Goal: Task Accomplishment & Management: Complete application form

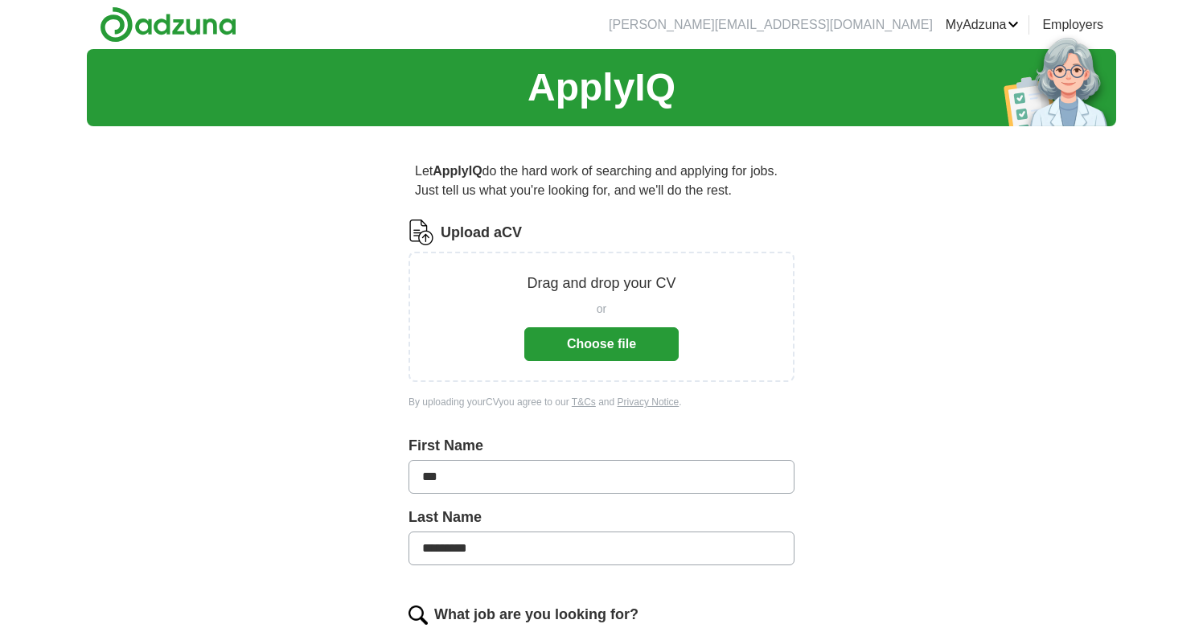
click at [613, 351] on button "Choose file" at bounding box center [601, 344] width 154 height 34
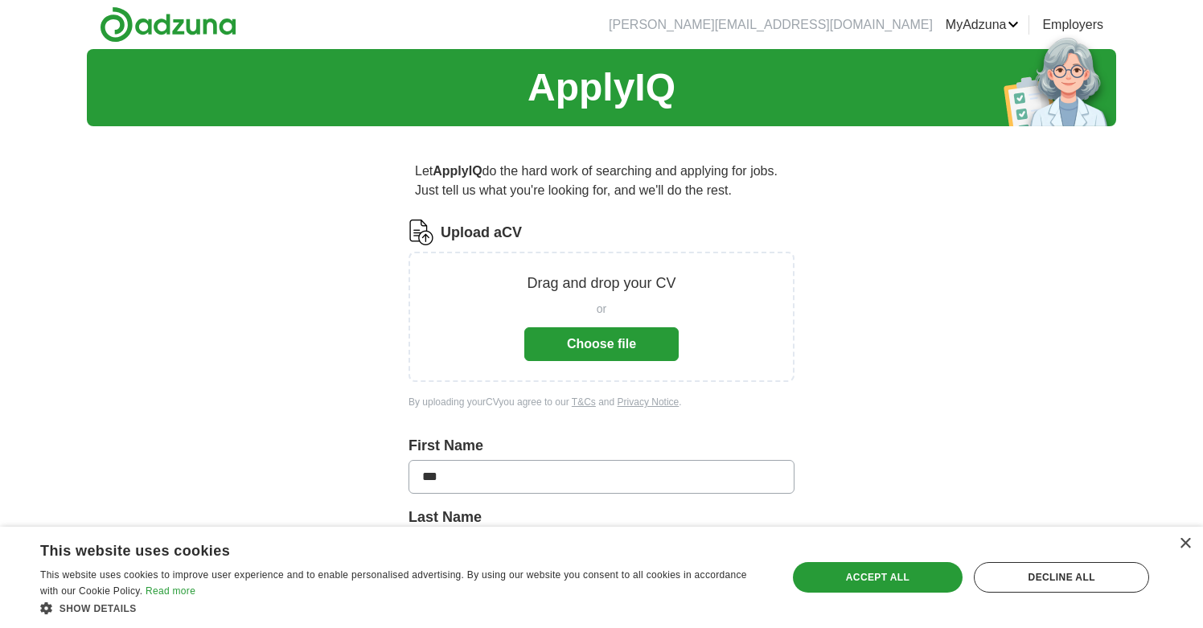
click at [598, 348] on button "Choose file" at bounding box center [601, 344] width 154 height 34
click at [606, 343] on button "Choose file" at bounding box center [601, 344] width 154 height 34
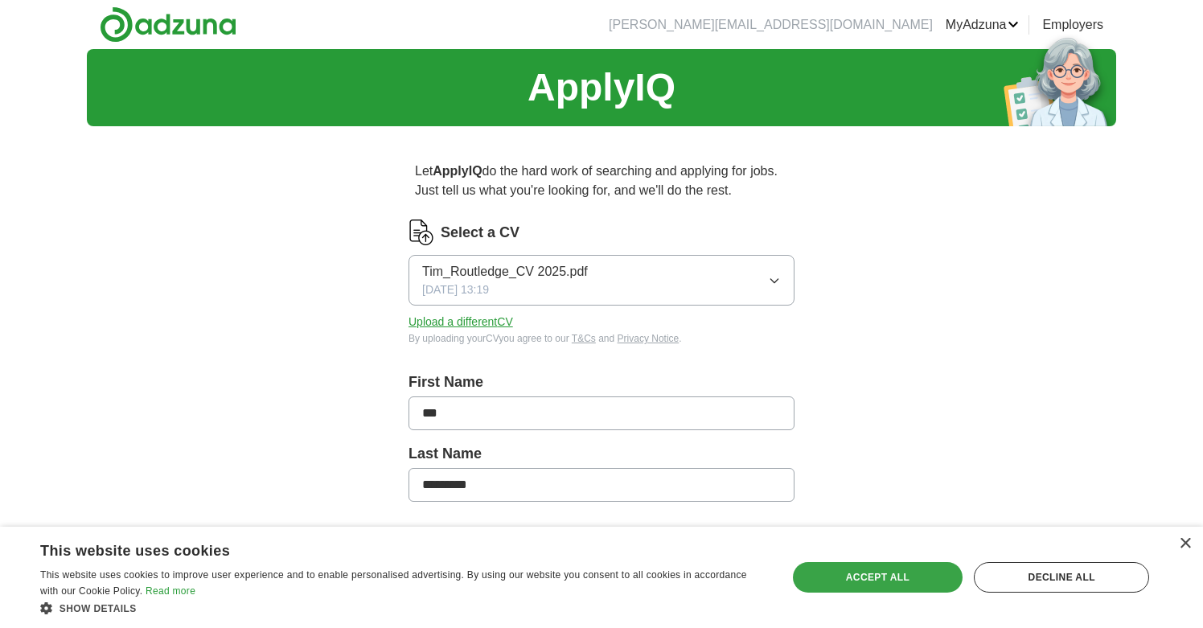
click at [894, 581] on div "Accept all" at bounding box center [878, 577] width 171 height 31
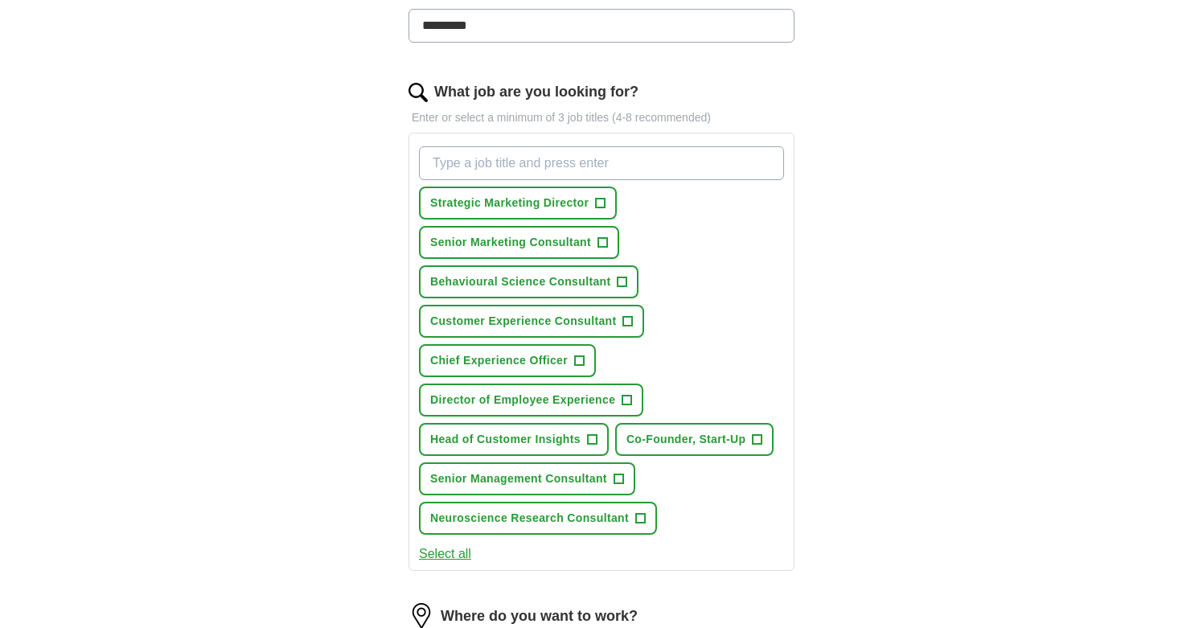
scroll to position [461, 0]
click at [625, 280] on span "+" at bounding box center [623, 280] width 10 height 13
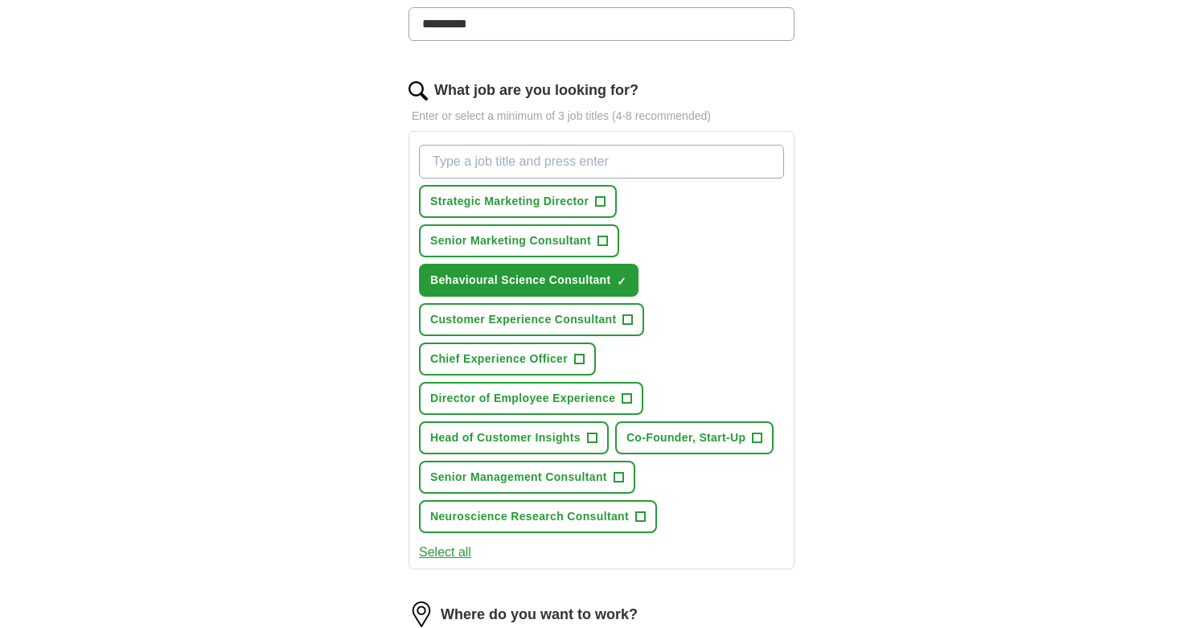
click at [627, 319] on span "+" at bounding box center [628, 320] width 10 height 13
click at [582, 359] on span "+" at bounding box center [580, 359] width 10 height 13
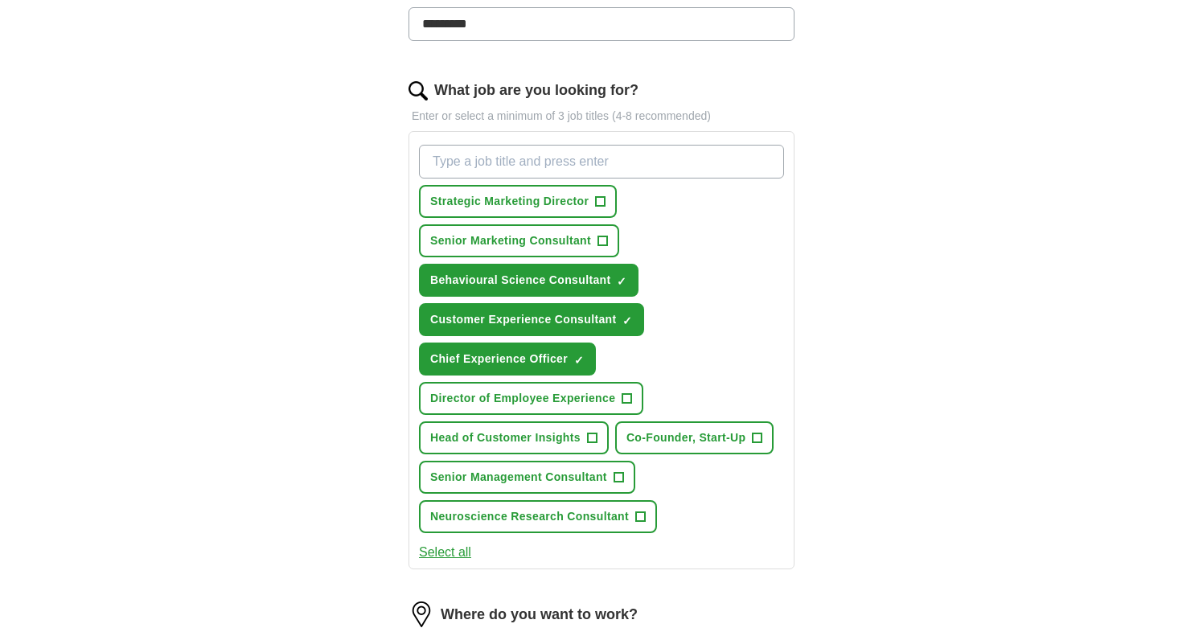
click at [628, 396] on span "+" at bounding box center [628, 399] width 10 height 13
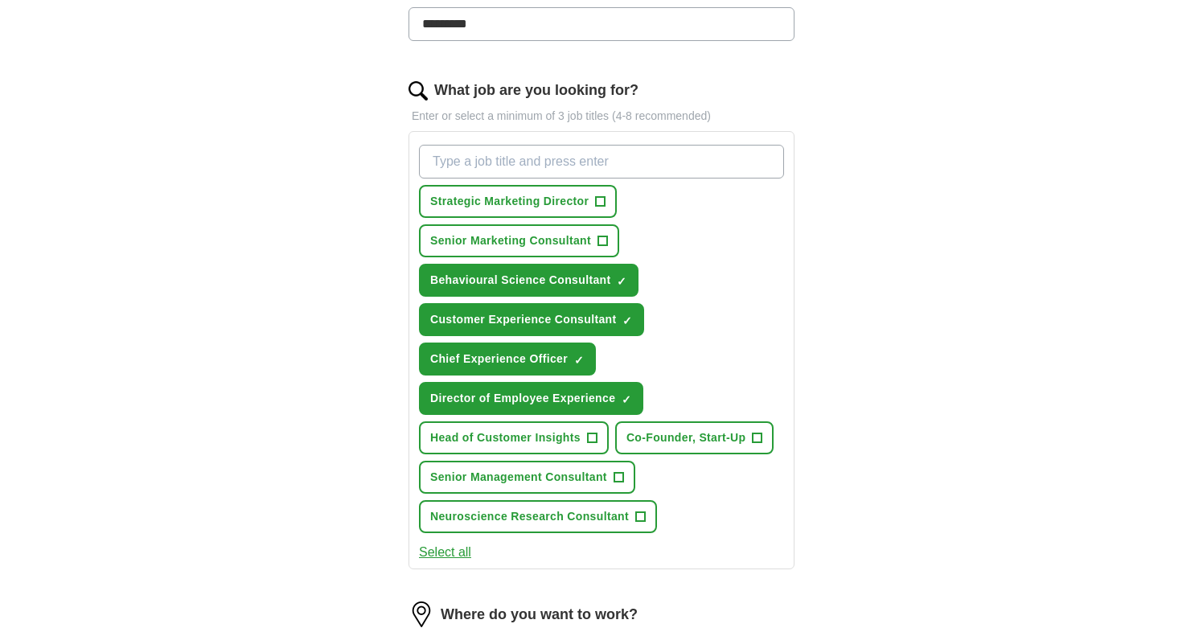
click at [761, 438] on span "+" at bounding box center [758, 438] width 10 height 13
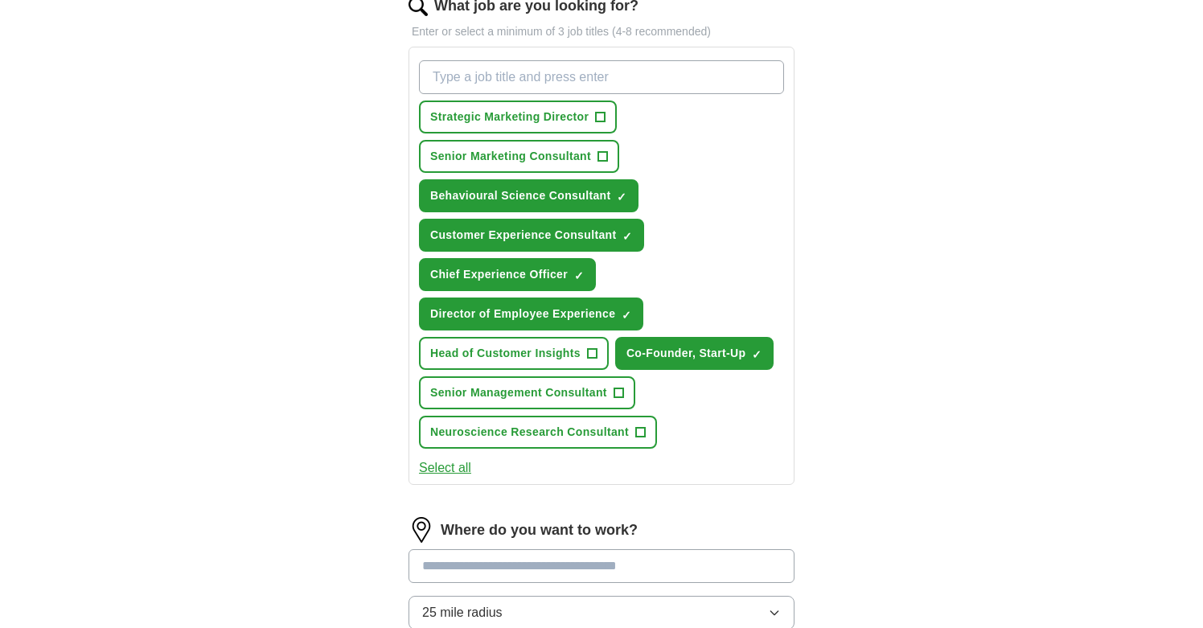
scroll to position [547, 0]
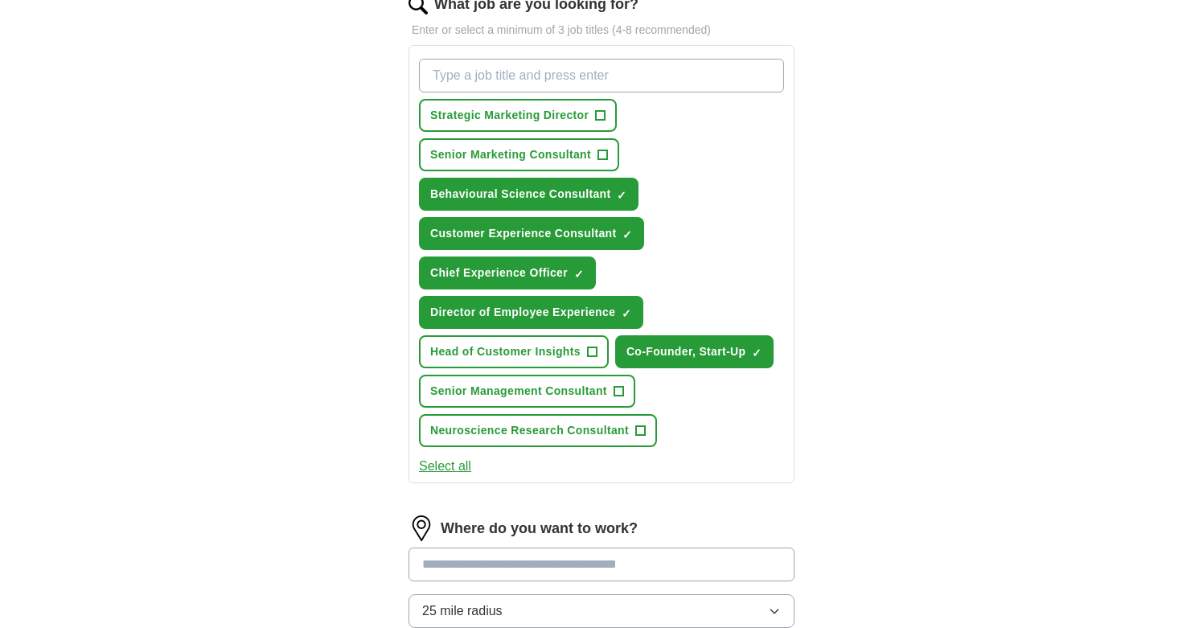
click at [617, 389] on span "+" at bounding box center [619, 391] width 10 height 13
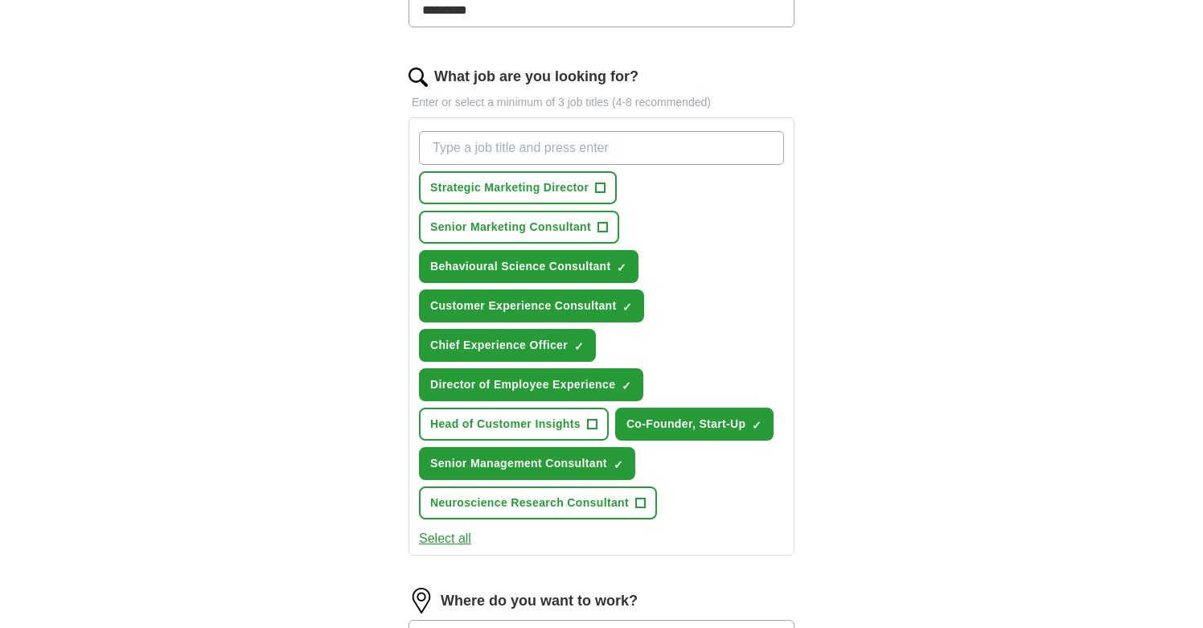
scroll to position [462, 0]
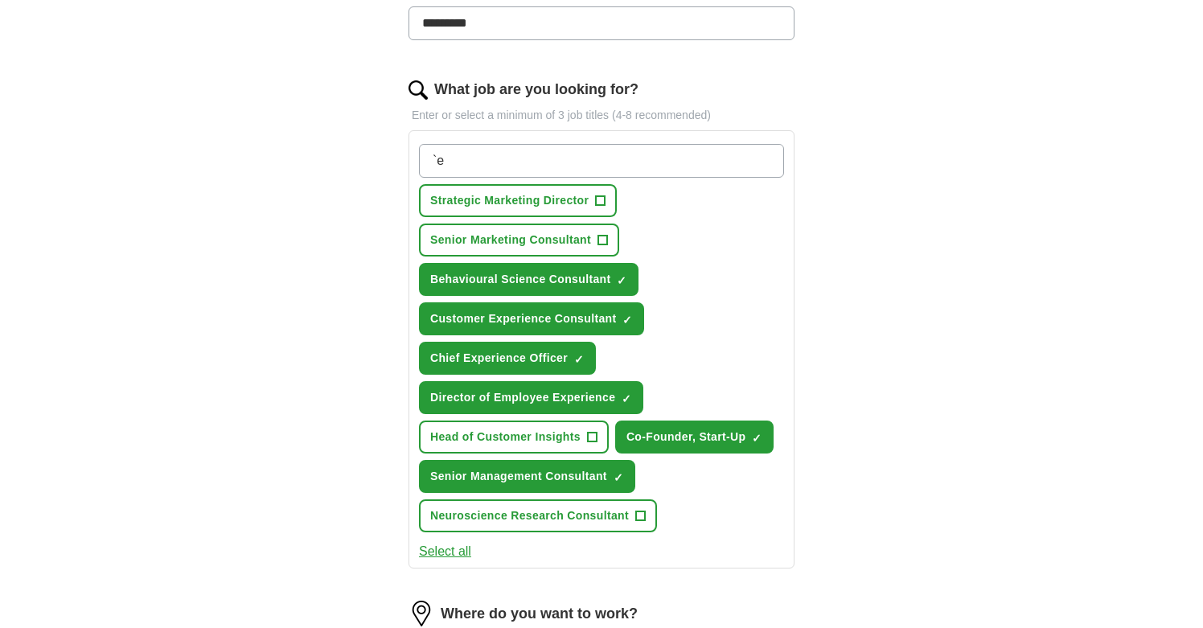
type input "`"
type input "Entrepreneur in Residence"
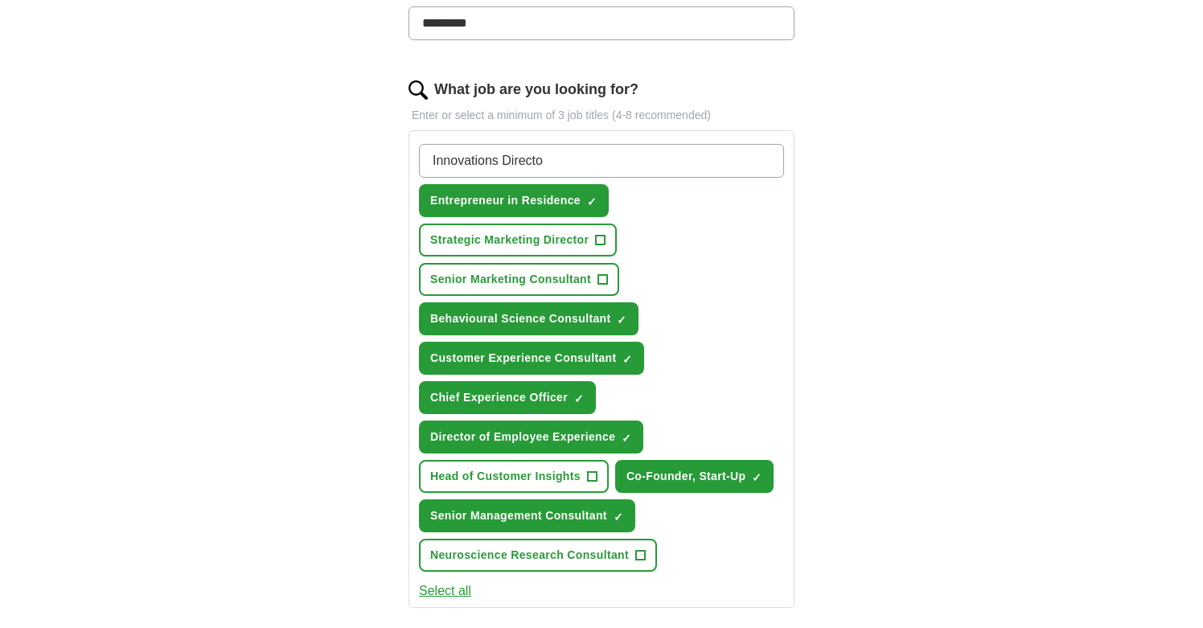
type input "Innovations Director"
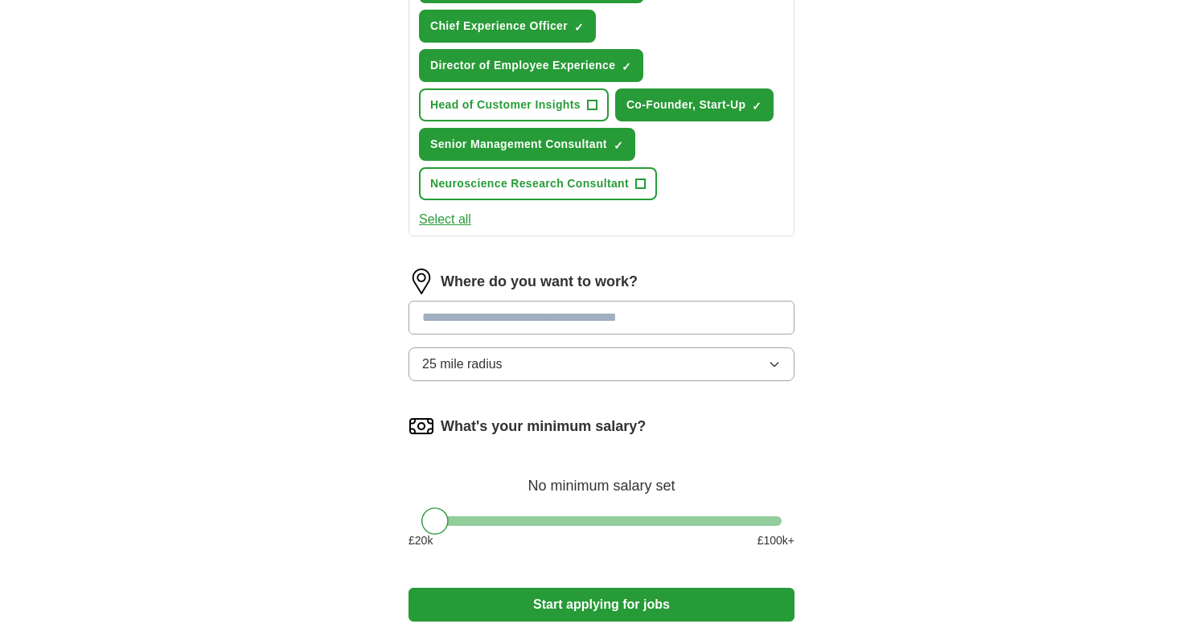
scroll to position [846, 0]
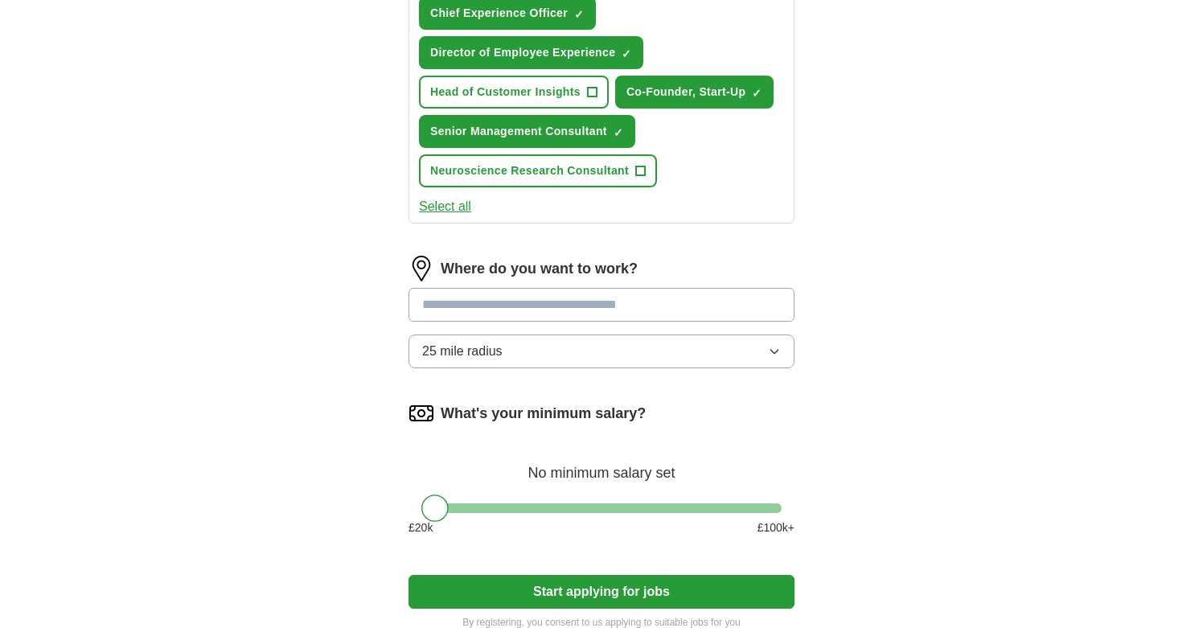
click at [775, 353] on icon "button" at bounding box center [774, 352] width 7 height 4
click at [532, 306] on input at bounding box center [602, 305] width 386 height 34
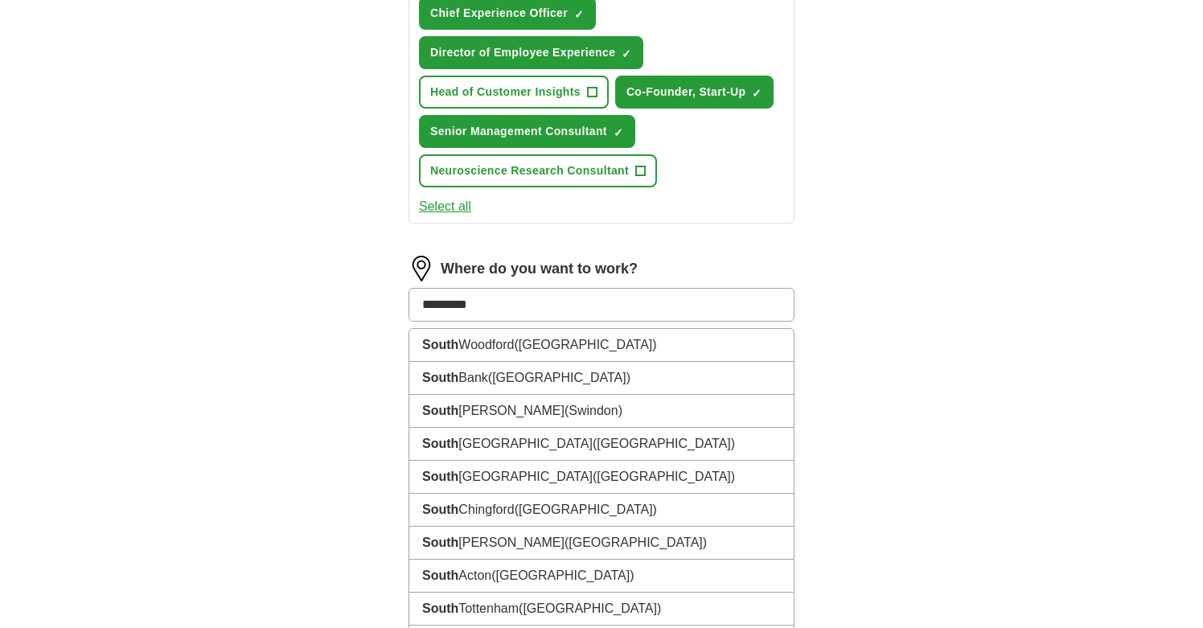
type input "**********"
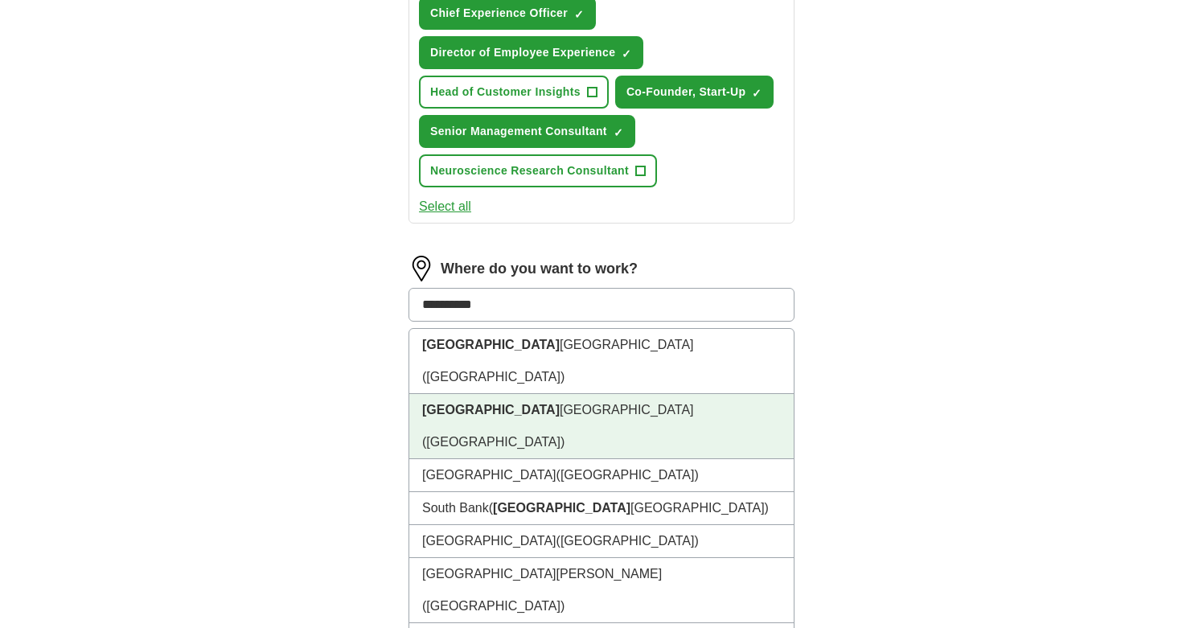
click at [544, 394] on li "[GEOGRAPHIC_DATA] ([GEOGRAPHIC_DATA])" at bounding box center [601, 426] width 384 height 65
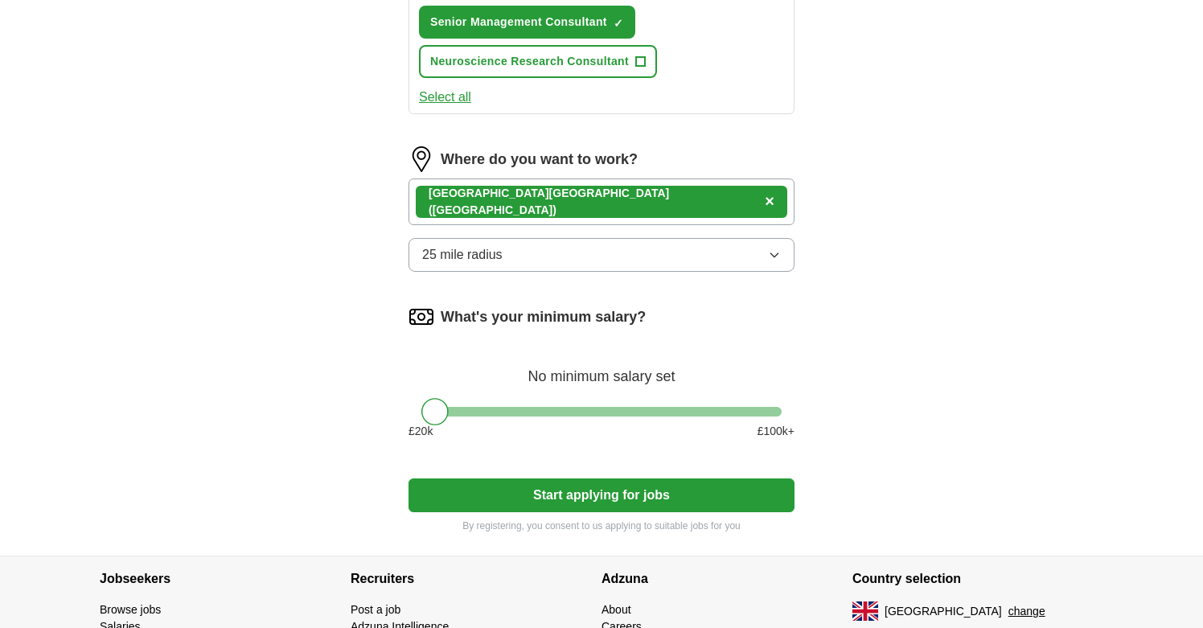
scroll to position [956, 0]
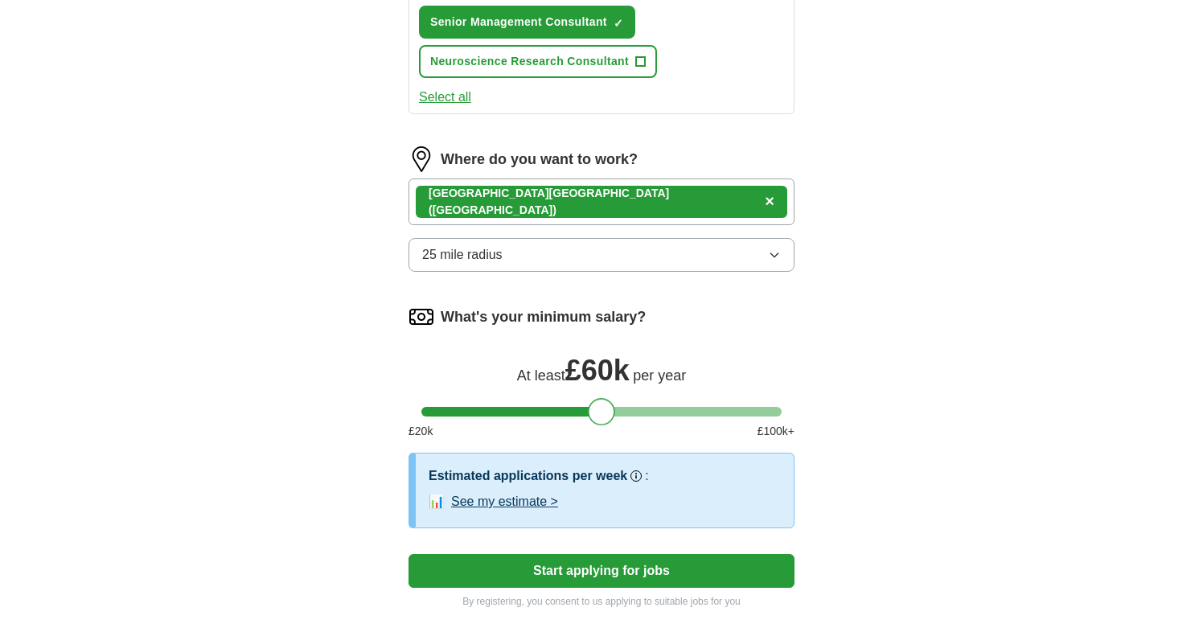
drag, startPoint x: 439, startPoint y: 413, endPoint x: 606, endPoint y: 401, distance: 167.7
click at [606, 402] on div at bounding box center [601, 411] width 27 height 27
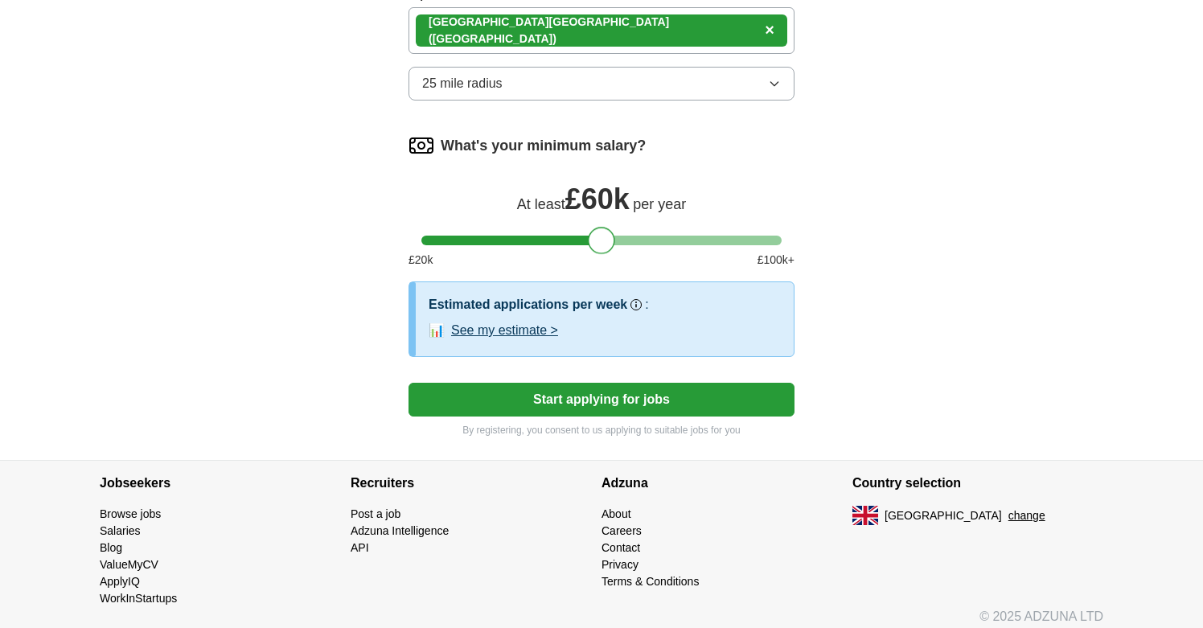
scroll to position [1129, 0]
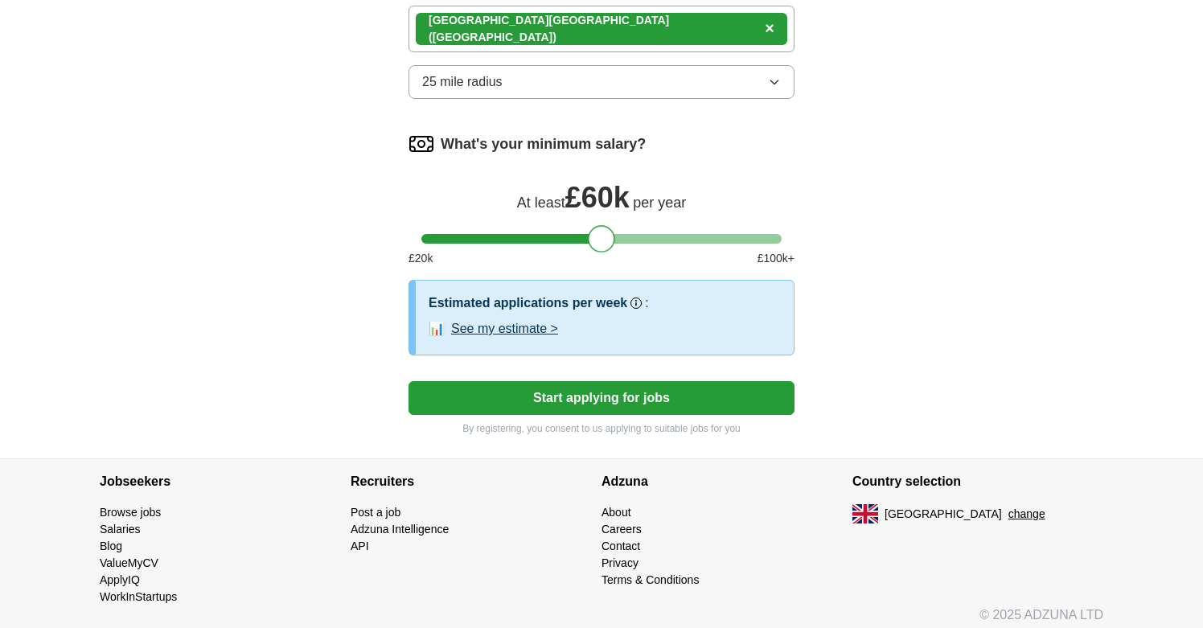
click at [537, 331] on button "See my estimate >" at bounding box center [504, 328] width 107 height 19
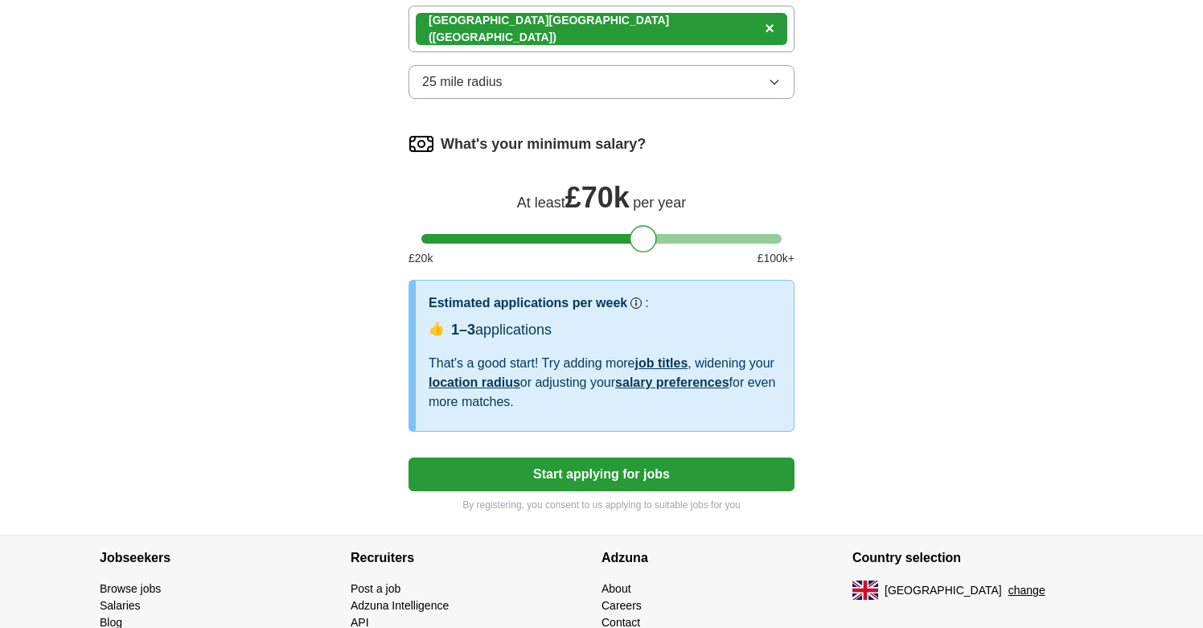
drag, startPoint x: 602, startPoint y: 242, endPoint x: 642, endPoint y: 237, distance: 40.5
click at [642, 237] on div at bounding box center [643, 238] width 27 height 27
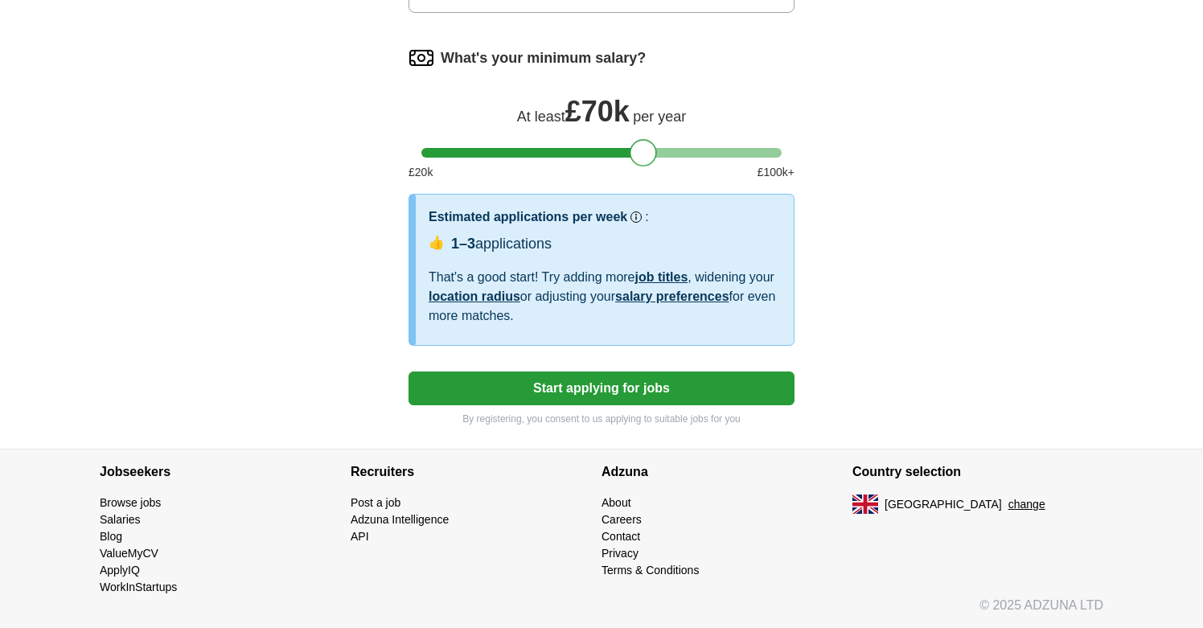
scroll to position [1215, 0]
click at [637, 394] on button "Start applying for jobs" at bounding box center [602, 389] width 386 height 34
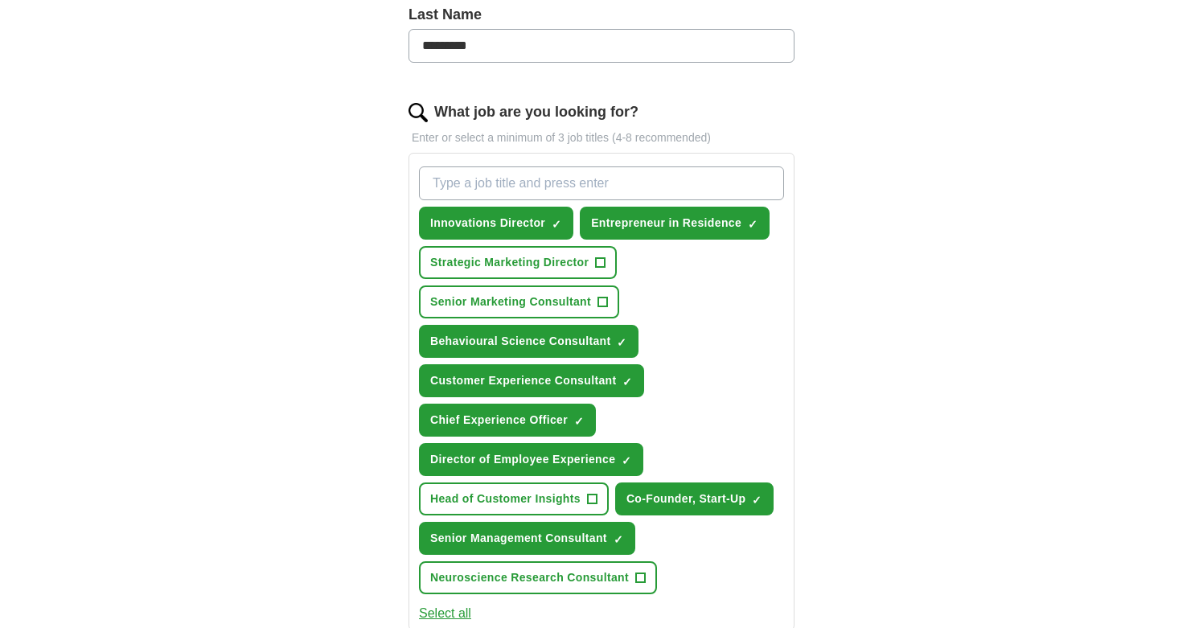
scroll to position [17, 0]
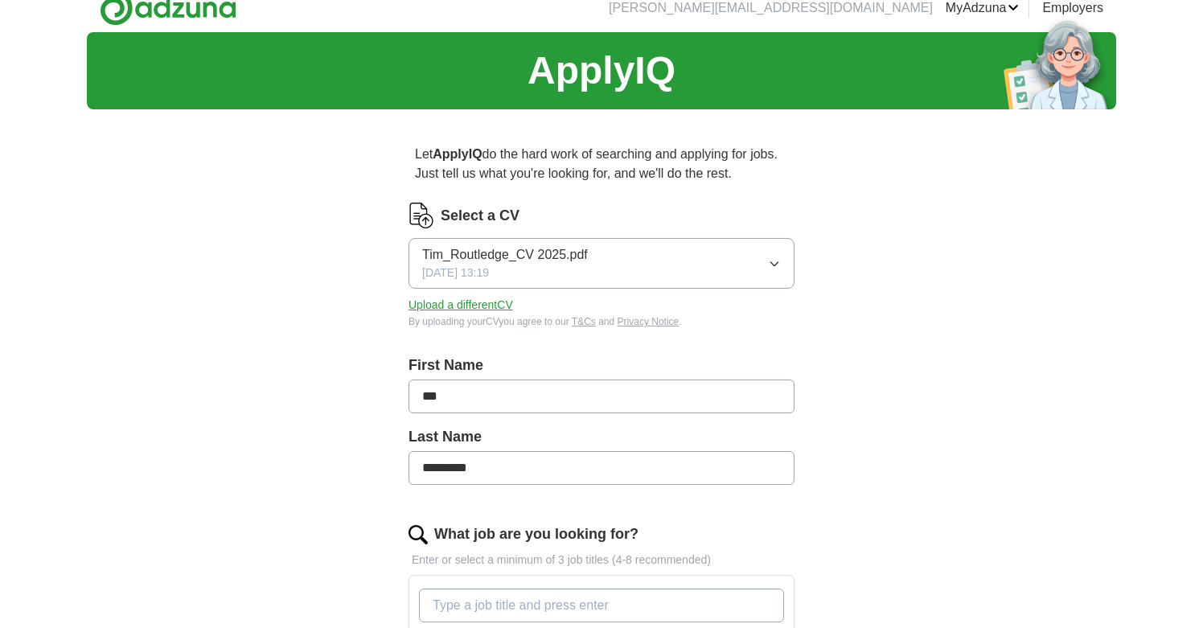
select select "**"
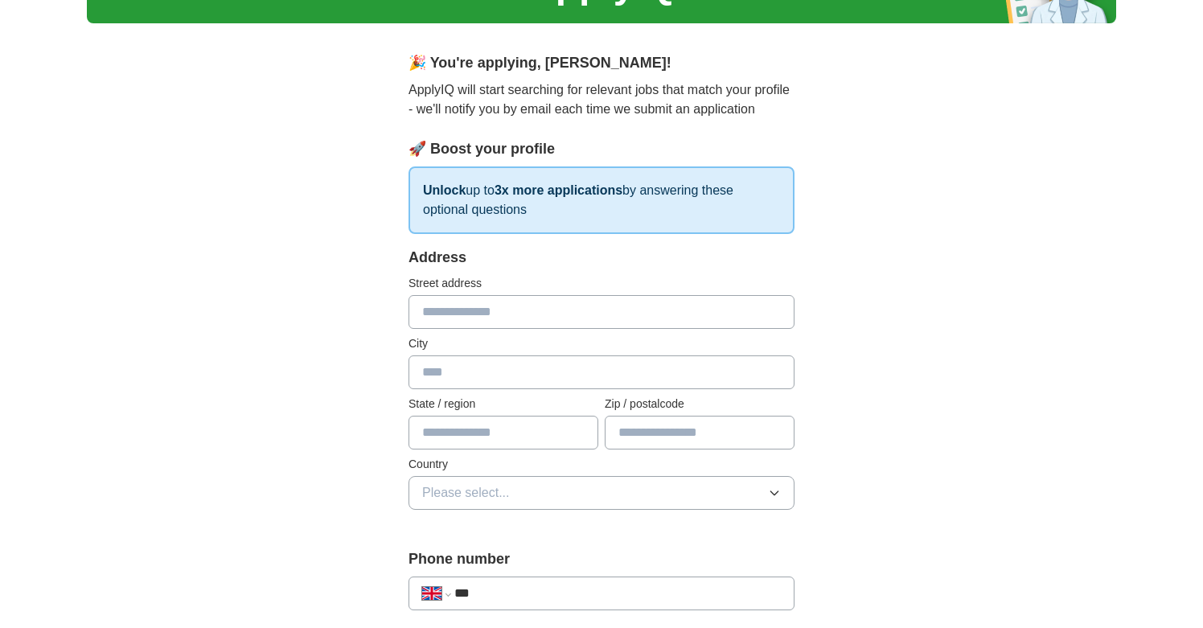
scroll to position [109, 0]
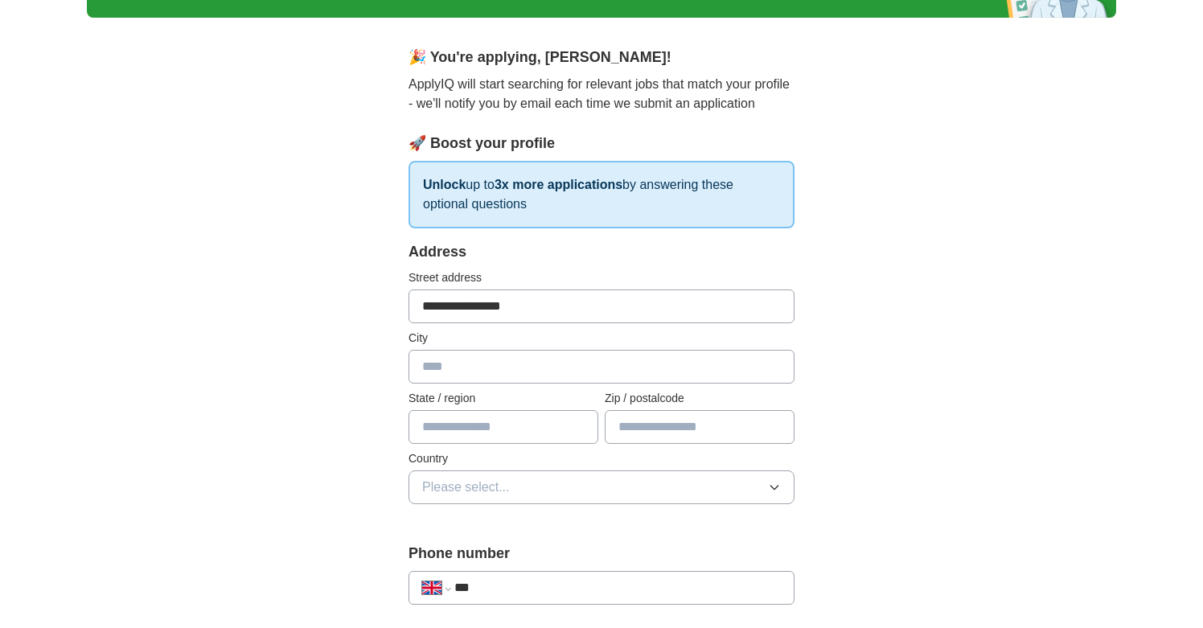
type input "**********"
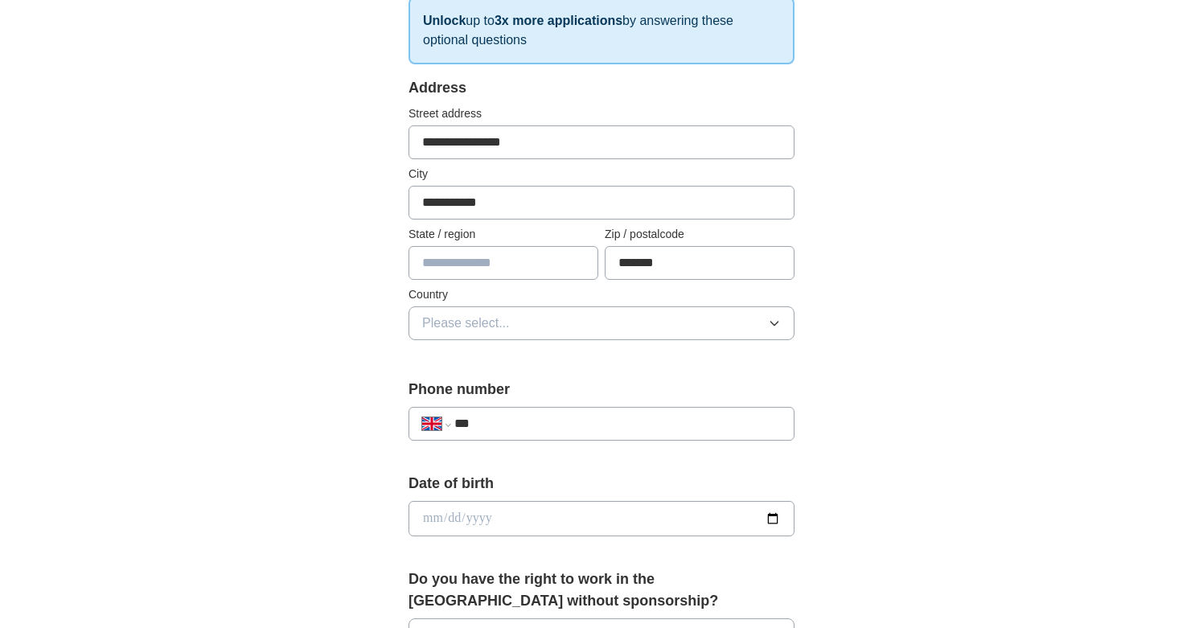
scroll to position [294, 0]
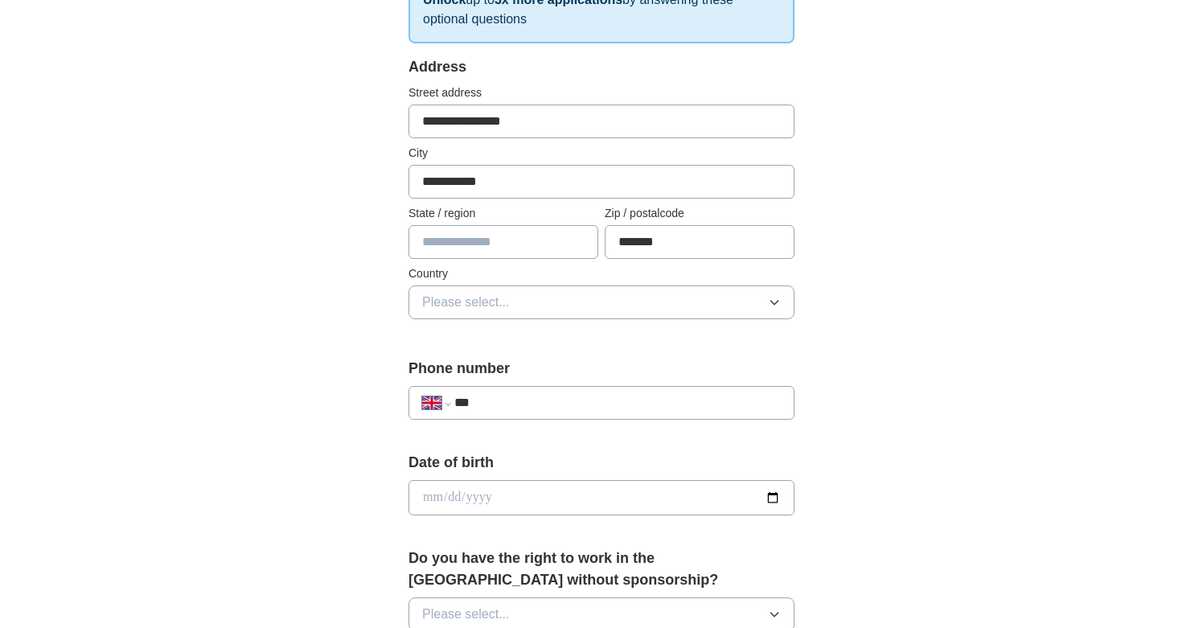
type input "*******"
click at [774, 302] on icon "button" at bounding box center [774, 302] width 13 height 13
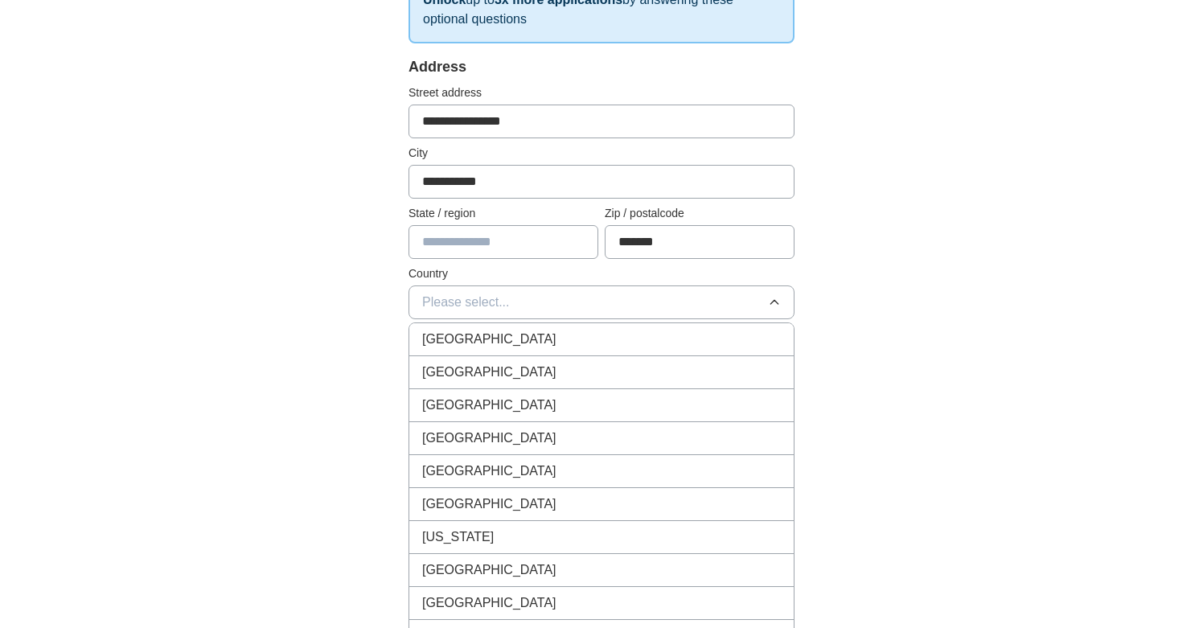
click at [750, 332] on div "[GEOGRAPHIC_DATA]" at bounding box center [601, 339] width 359 height 19
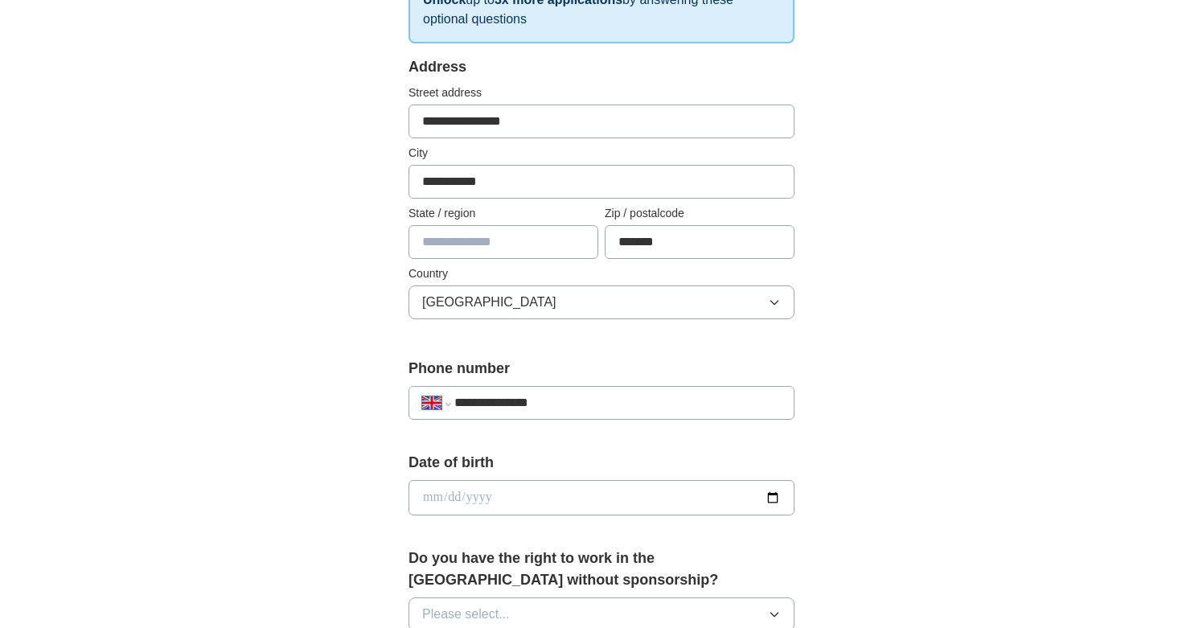
type input "**********"
click at [559, 497] on input "date" at bounding box center [602, 497] width 386 height 35
type input "**********"
click at [1129, 352] on div "**********" at bounding box center [601, 476] width 1203 height 1443
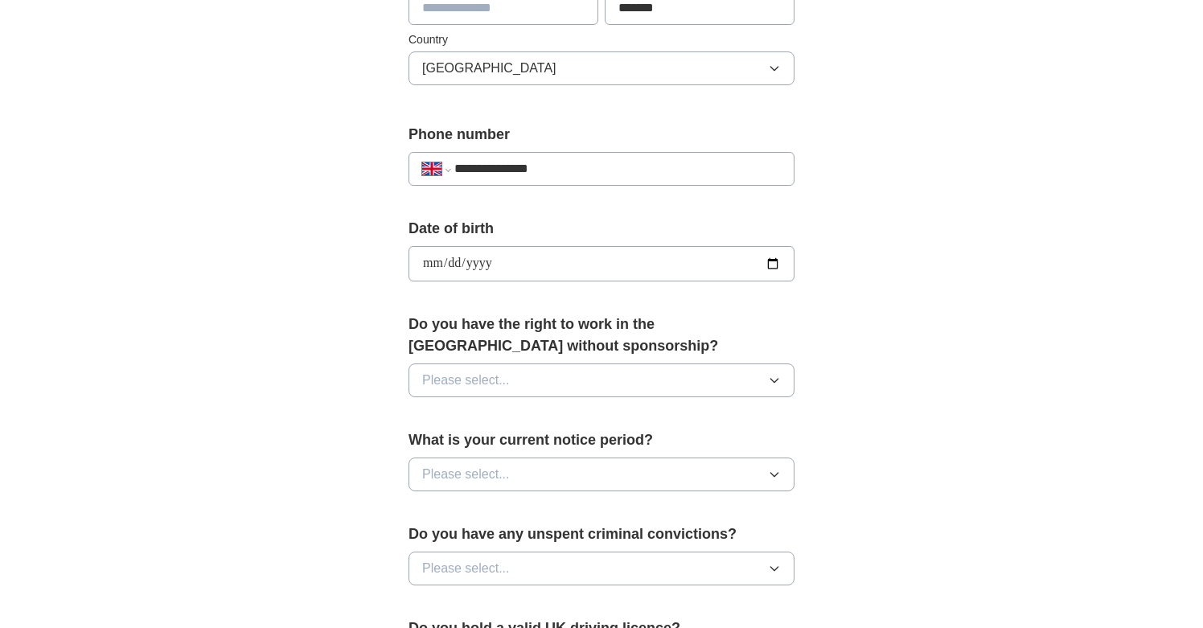
scroll to position [532, 0]
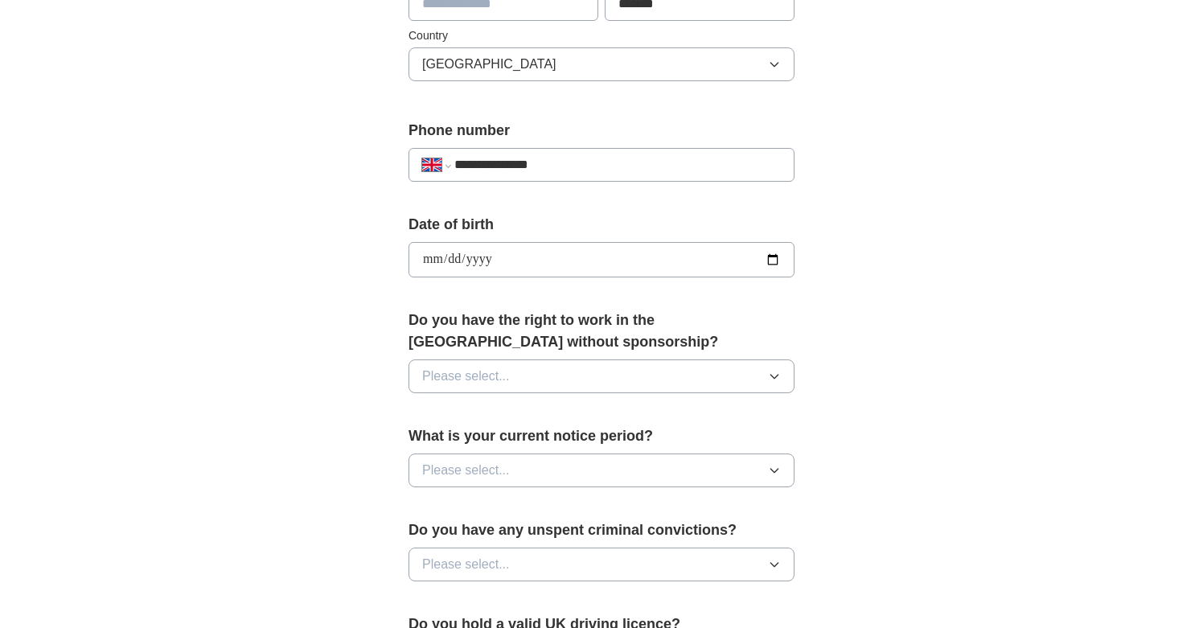
click at [774, 379] on icon "button" at bounding box center [774, 377] width 7 height 4
click at [743, 413] on div "Yes" at bounding box center [601, 413] width 359 height 19
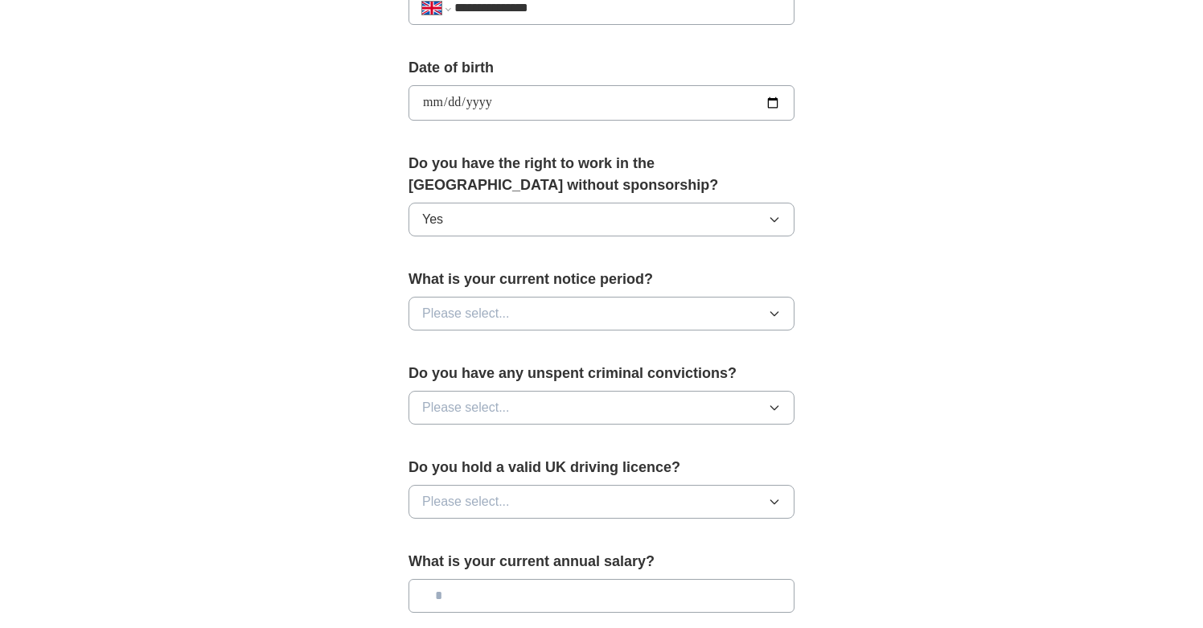
scroll to position [708, 0]
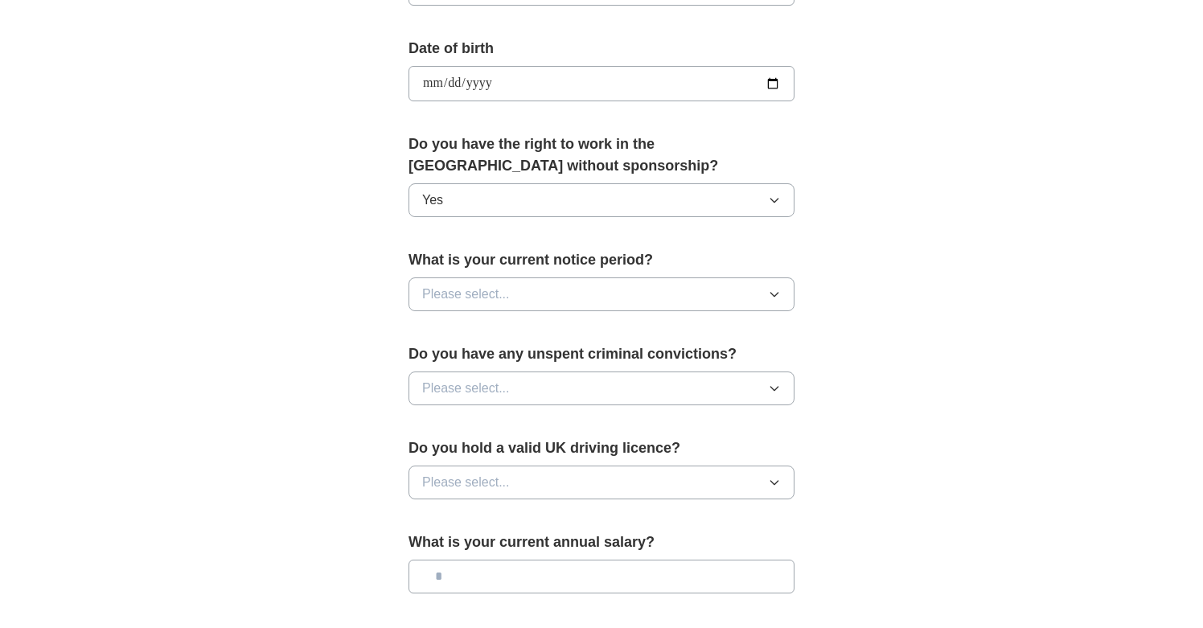
click at [777, 296] on icon "button" at bounding box center [774, 295] width 7 height 4
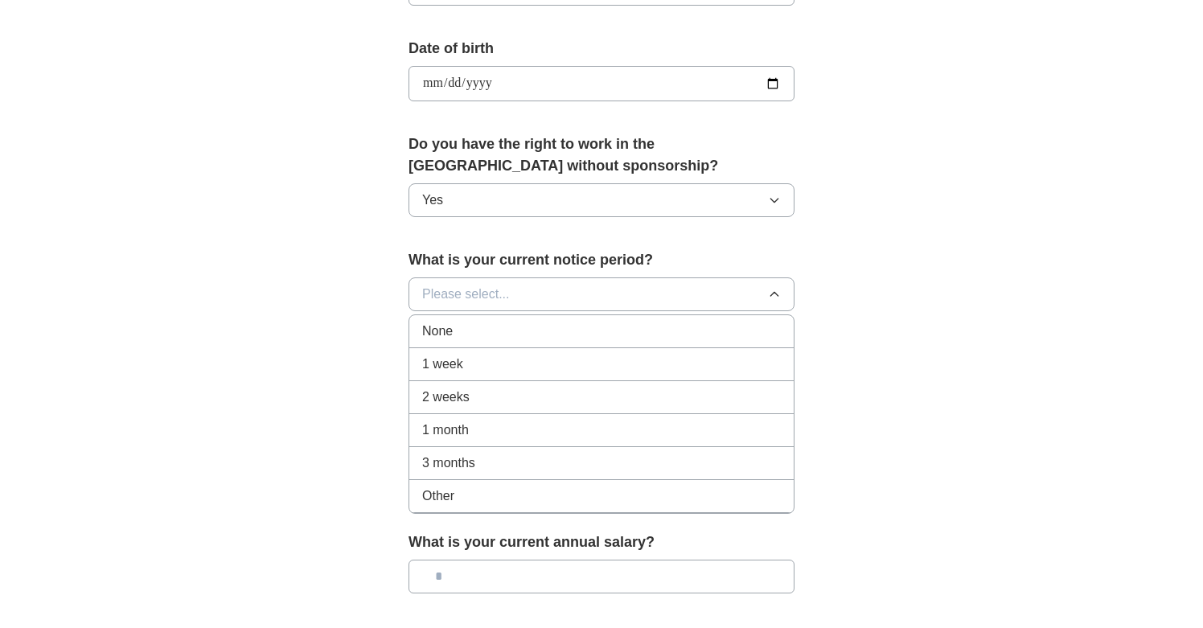
click at [702, 458] on div "3 months" at bounding box center [601, 463] width 359 height 19
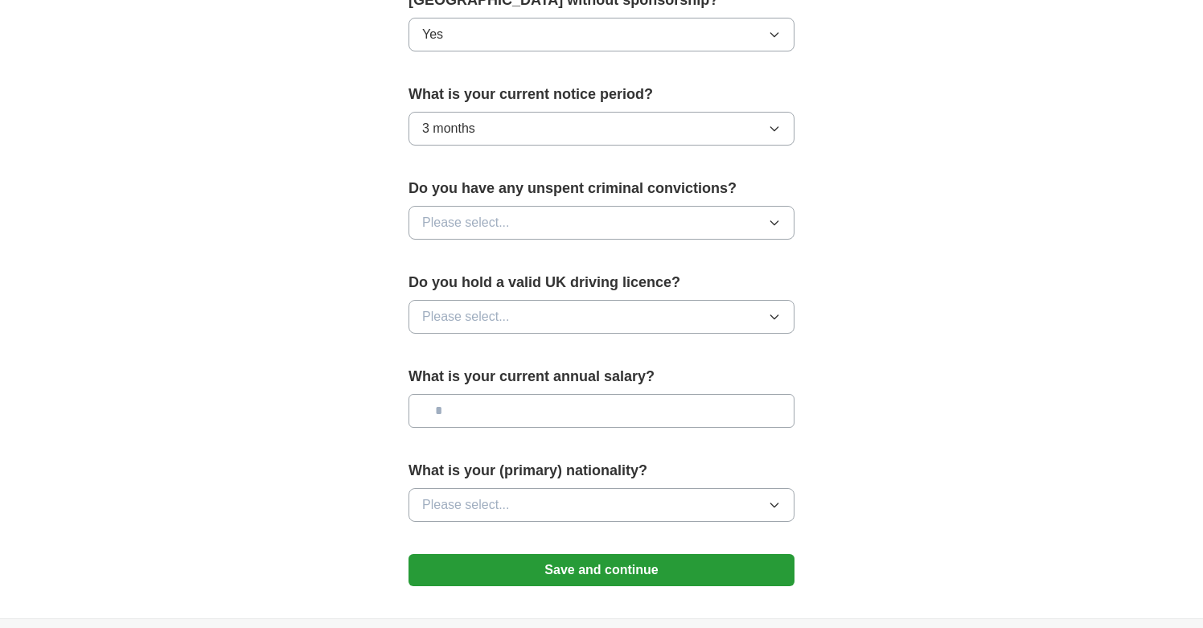
scroll to position [878, 0]
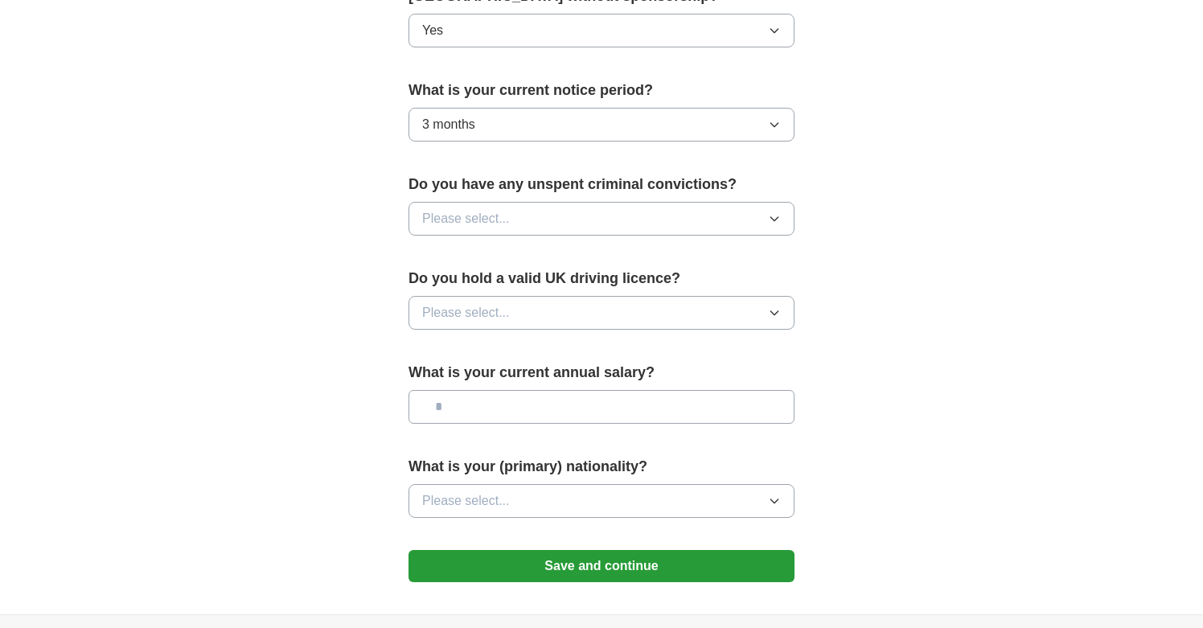
click at [772, 219] on icon "button" at bounding box center [774, 218] width 13 height 13
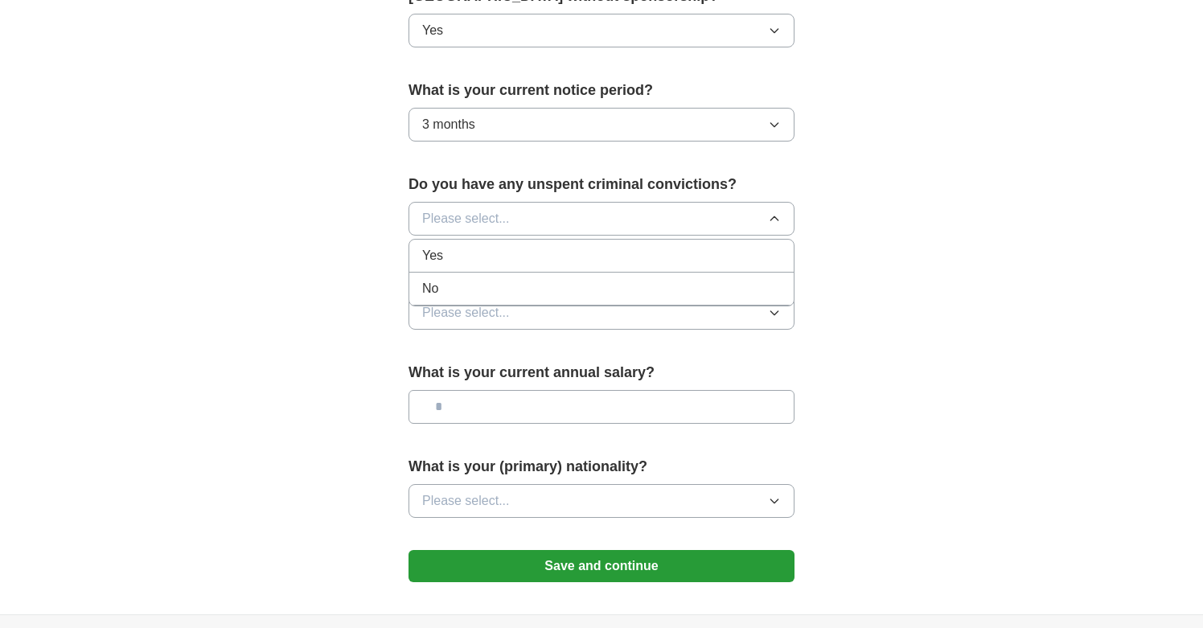
click at [734, 286] on div "No" at bounding box center [601, 288] width 359 height 19
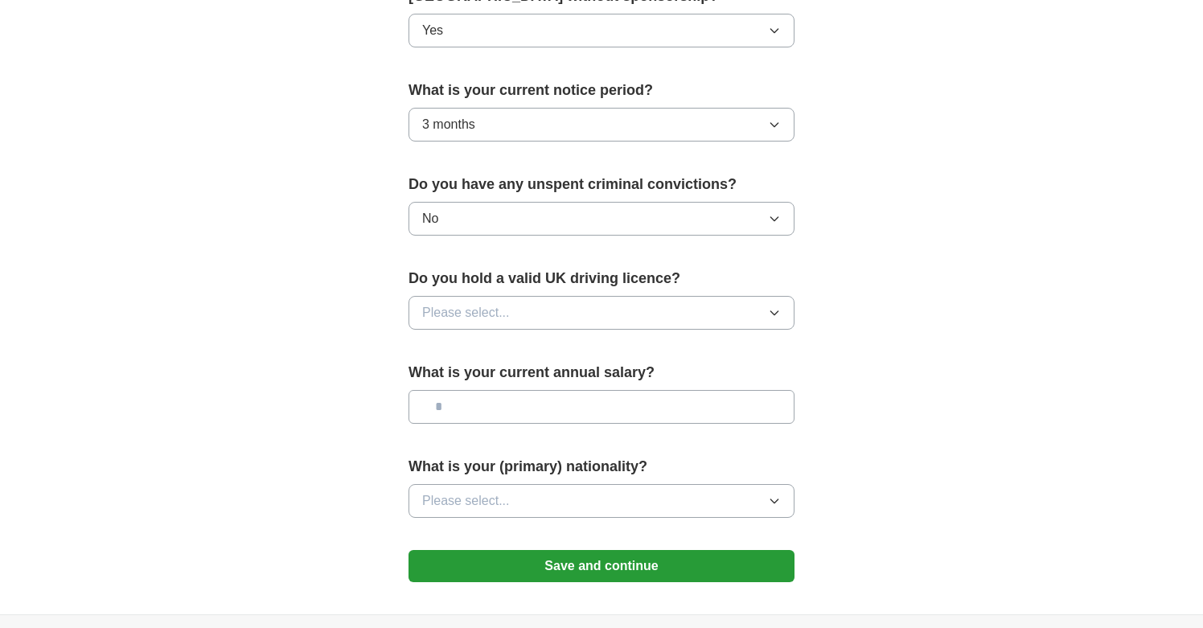
scroll to position [936, 0]
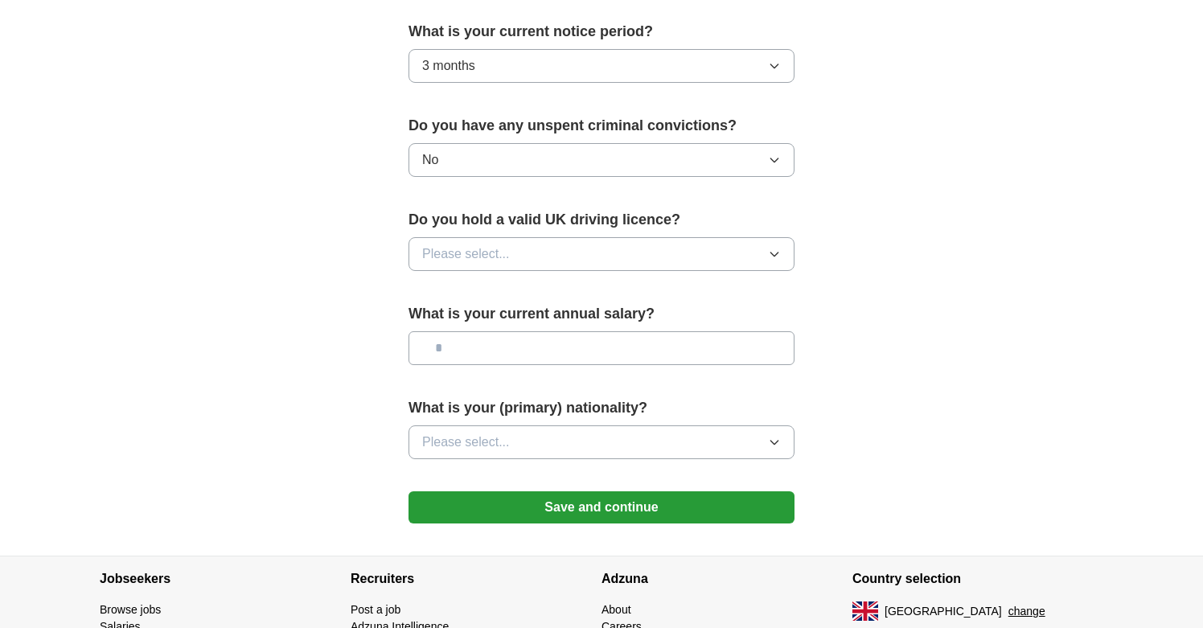
click at [774, 257] on icon "button" at bounding box center [774, 255] width 7 height 4
click at [726, 298] on div "Yes" at bounding box center [601, 291] width 359 height 19
click at [687, 351] on input "text" at bounding box center [602, 348] width 386 height 34
type input "*******"
click at [777, 442] on icon "button" at bounding box center [774, 442] width 13 height 13
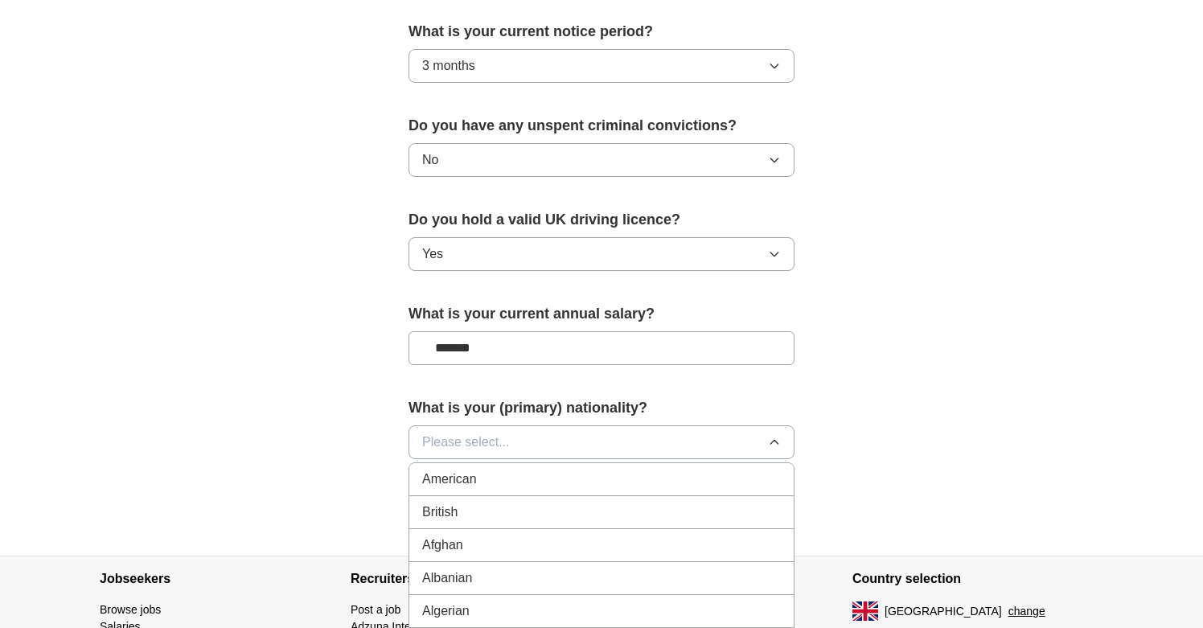
click at [726, 508] on div "British" at bounding box center [601, 512] width 359 height 19
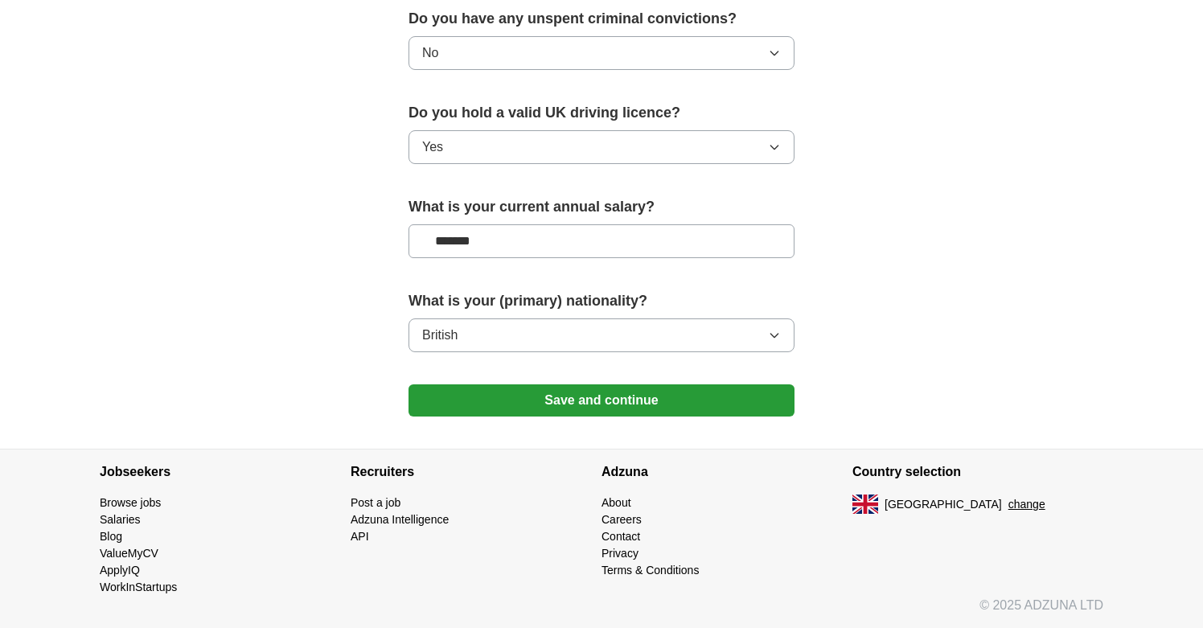
scroll to position [1045, 0]
click at [635, 399] on button "Save and continue" at bounding box center [602, 400] width 386 height 32
